Goal: Information Seeking & Learning: Compare options

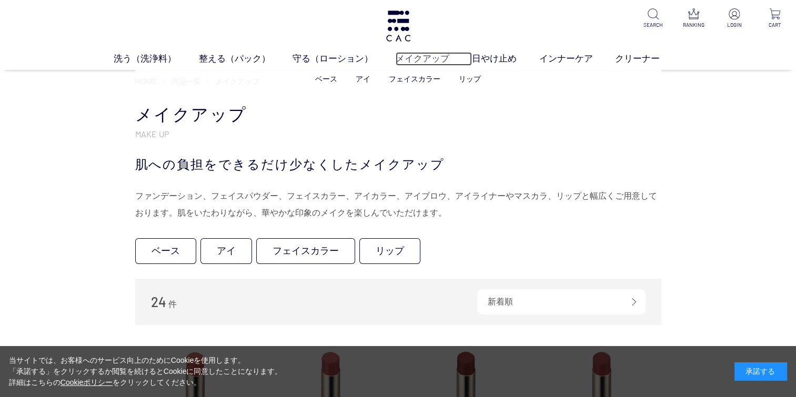
click at [430, 58] on link "メイクアップ" at bounding box center [434, 59] width 76 height 14
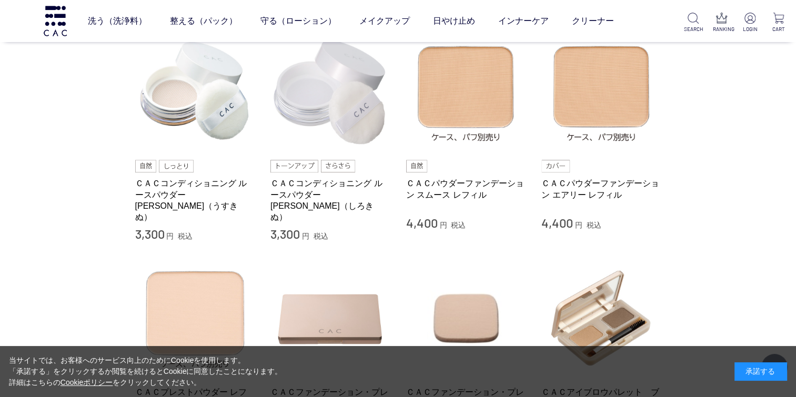
scroll to position [263, 0]
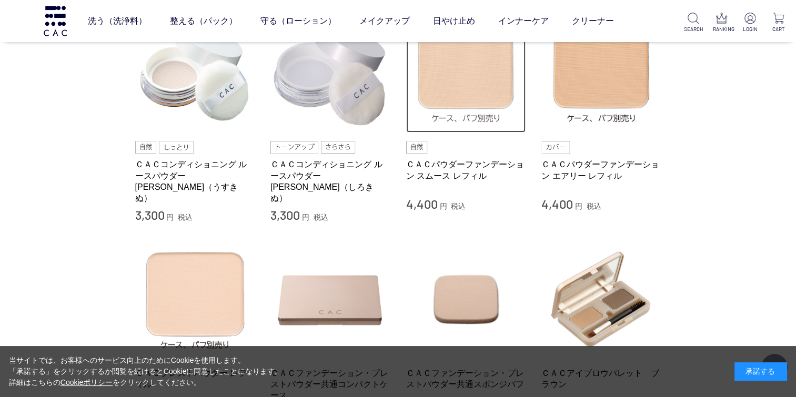
click at [457, 100] on img at bounding box center [466, 73] width 120 height 120
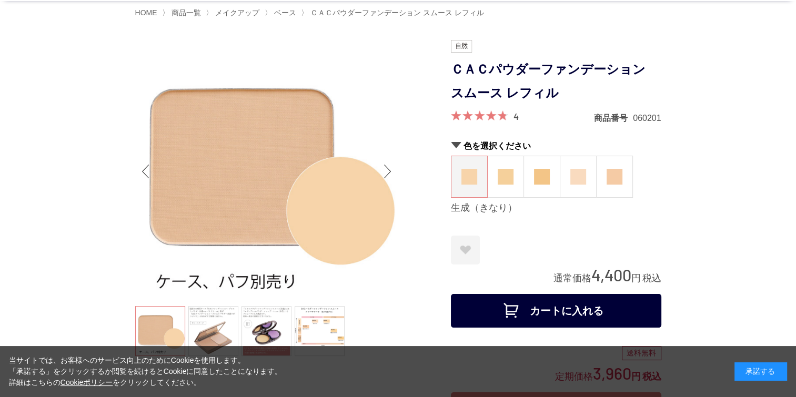
scroll to position [53, 0]
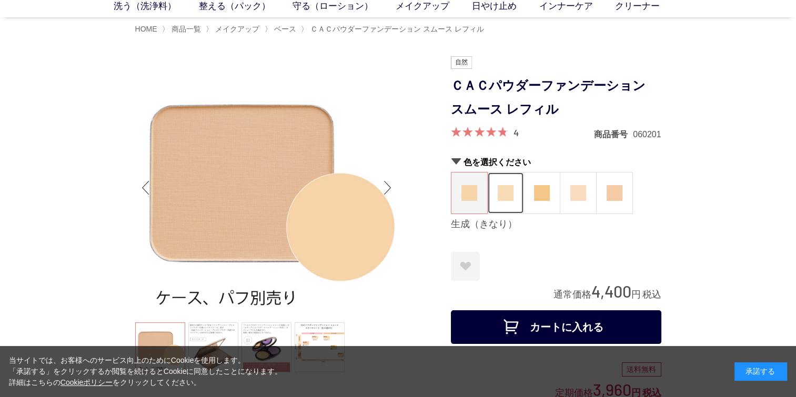
click at [510, 191] on img at bounding box center [506, 193] width 16 height 16
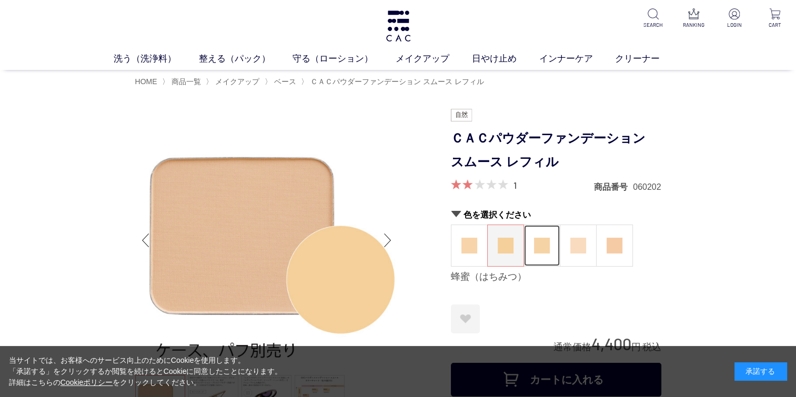
click at [540, 245] on img at bounding box center [542, 246] width 16 height 16
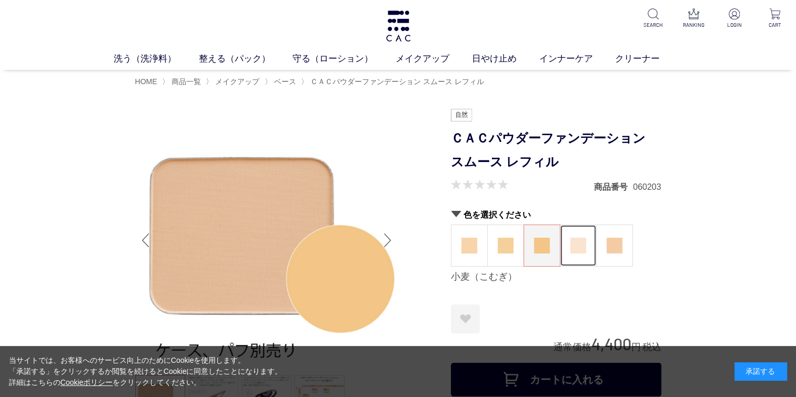
click at [572, 250] on img at bounding box center [579, 246] width 16 height 16
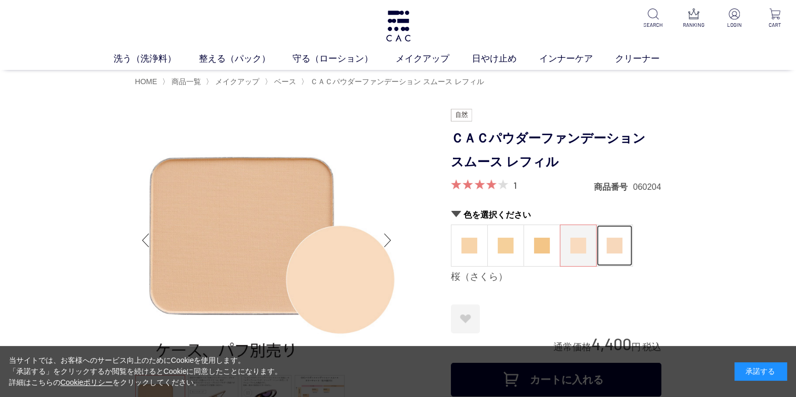
click at [615, 251] on img at bounding box center [615, 246] width 16 height 16
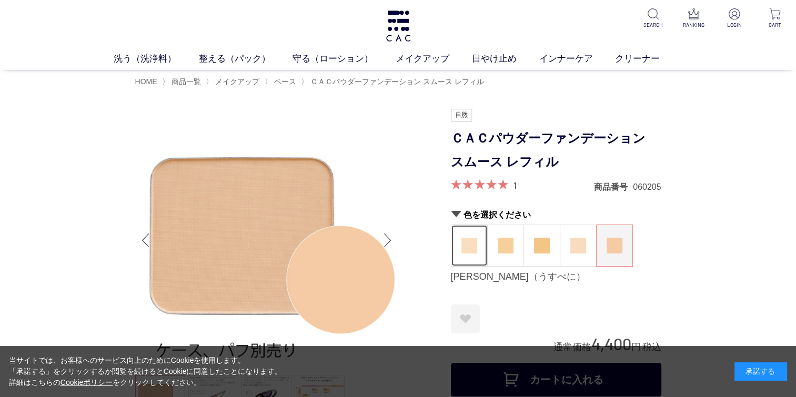
click at [468, 257] on figure at bounding box center [470, 245] width 36 height 41
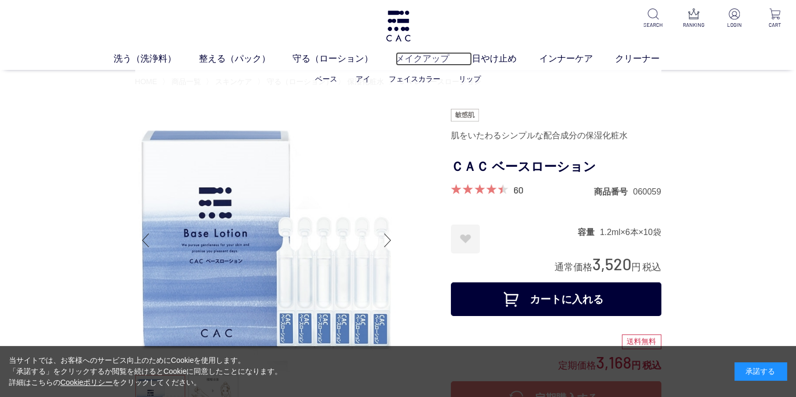
click at [405, 58] on link "メイクアップ" at bounding box center [434, 59] width 76 height 14
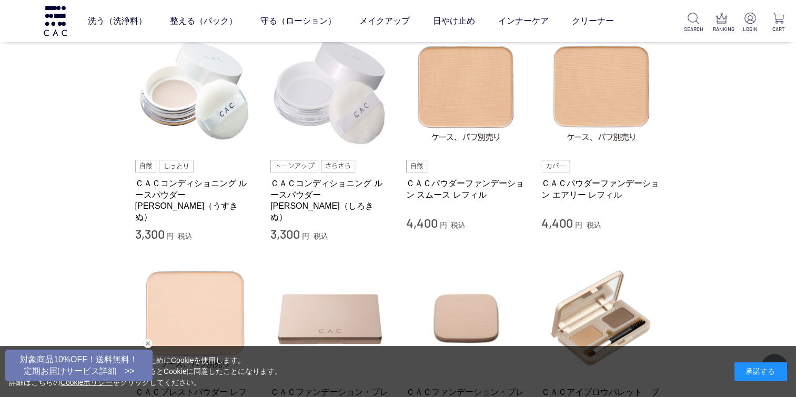
scroll to position [263, 0]
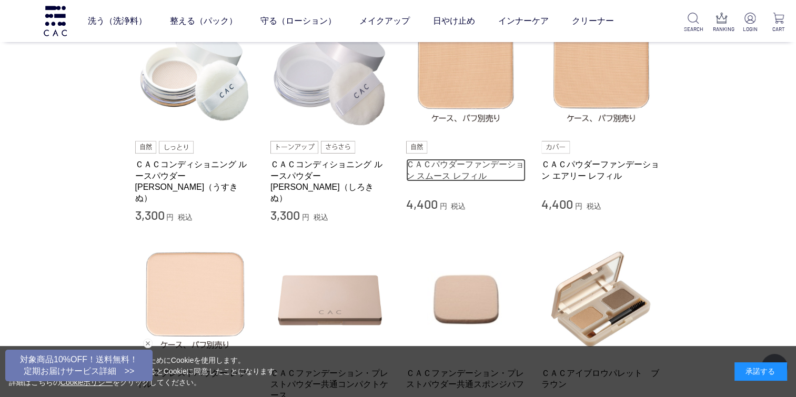
click at [460, 168] on link "ＣＡＣパウダーファンデーション スムース レフィル" at bounding box center [466, 170] width 120 height 23
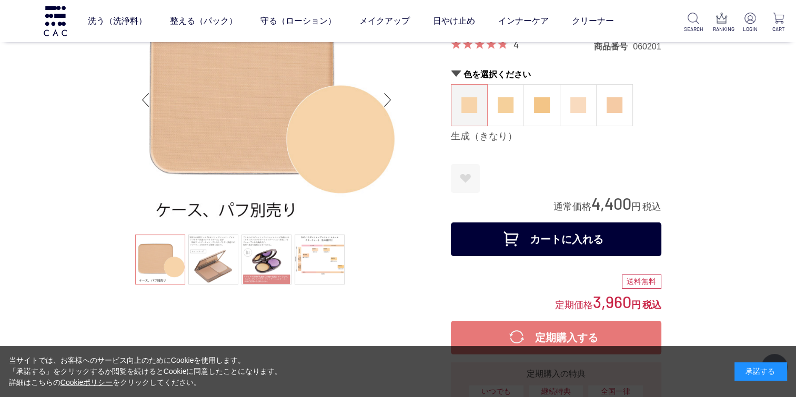
scroll to position [53, 0]
